Goal: Information Seeking & Learning: Check status

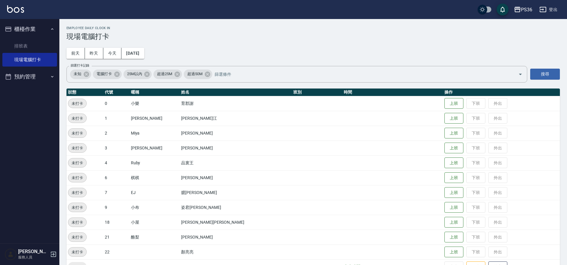
drag, startPoint x: 0, startPoint y: 0, endPoint x: 206, endPoint y: 37, distance: 209.4
click at [206, 37] on h3 "現場電腦打卡" at bounding box center [312, 36] width 493 height 8
click at [28, 49] on link "排班表" at bounding box center [29, 46] width 55 height 14
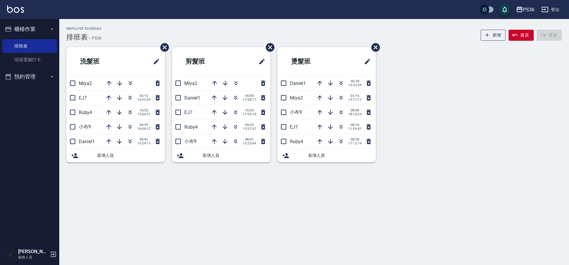
click at [44, 28] on button "櫃檯作業" at bounding box center [29, 28] width 55 height 15
click at [35, 47] on button "預約管理" at bounding box center [29, 44] width 55 height 15
click at [439, 78] on div "洗髮班 Miya2 EJ7 03/12 19:22:54 Ruby4 10/25 12:04:31 小布9 04/29 18:00:27 Daniel1 08…" at bounding box center [310, 108] width 503 height 122
click at [31, 34] on button "櫃檯作業" at bounding box center [29, 28] width 55 height 15
click at [552, 10] on button "登出" at bounding box center [551, 9] width 23 height 11
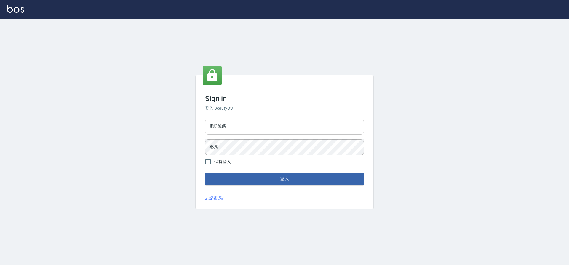
drag, startPoint x: 0, startPoint y: 0, endPoint x: 268, endPoint y: 124, distance: 295.3
click at [268, 124] on input "電話號碼" at bounding box center [284, 126] width 159 height 16
type input "7805667"
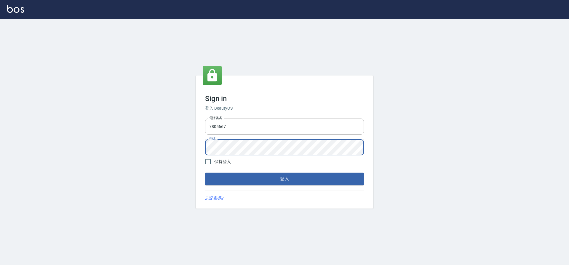
click at [205, 172] on button "登入" at bounding box center [284, 178] width 159 height 12
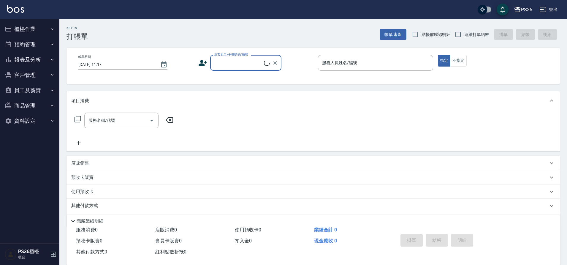
click at [26, 30] on button "櫃檯作業" at bounding box center [29, 28] width 55 height 15
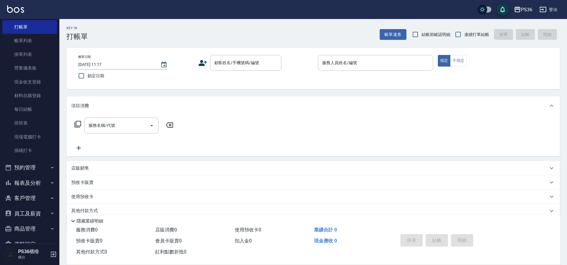
scroll to position [34, 0]
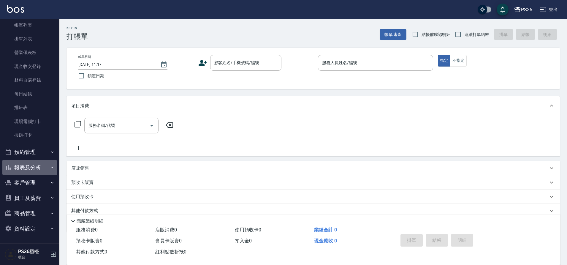
click at [29, 170] on button "報表及分析" at bounding box center [29, 167] width 55 height 15
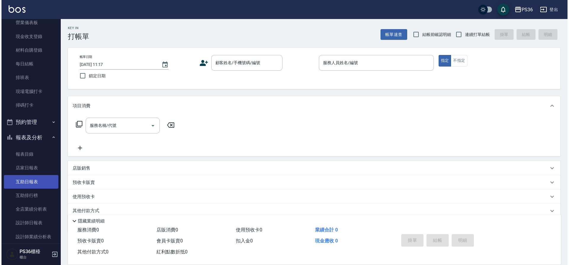
scroll to position [153, 0]
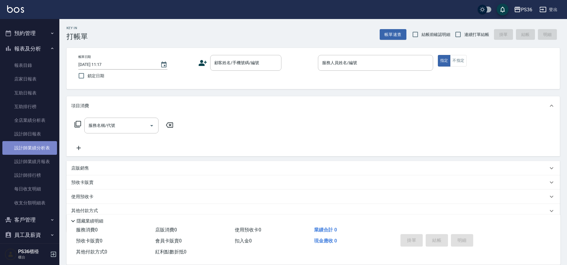
click at [40, 141] on link "設計師業績分析表" at bounding box center [29, 148] width 55 height 14
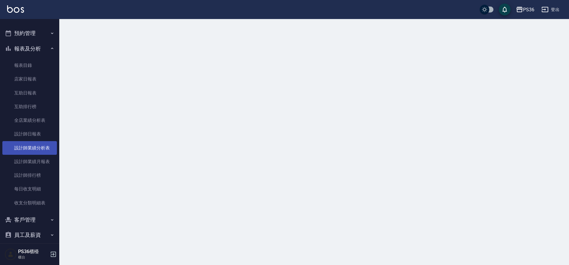
click at [41, 141] on link "設計師業績分析表" at bounding box center [29, 148] width 55 height 14
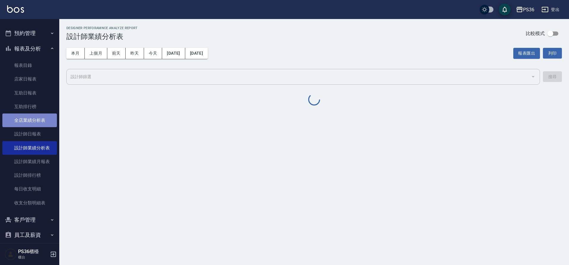
click at [38, 127] on link "全店業績分析表" at bounding box center [29, 120] width 55 height 14
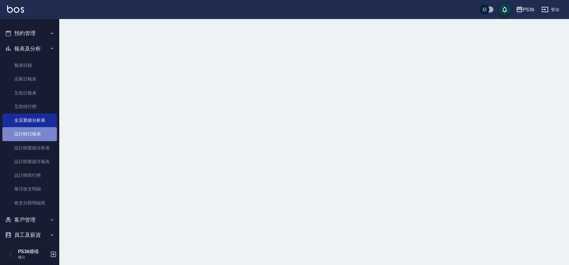
click at [40, 136] on link "設計師日報表" at bounding box center [29, 134] width 55 height 14
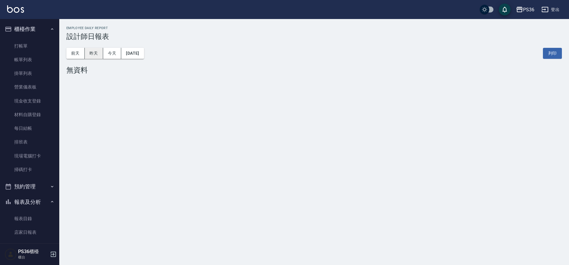
click at [98, 54] on button "昨天" at bounding box center [94, 53] width 18 height 11
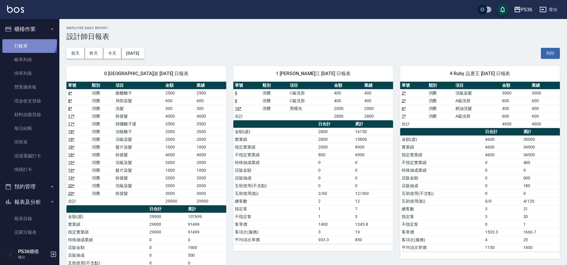
click at [25, 39] on link "打帳單" at bounding box center [29, 46] width 55 height 14
